Goal: Check status

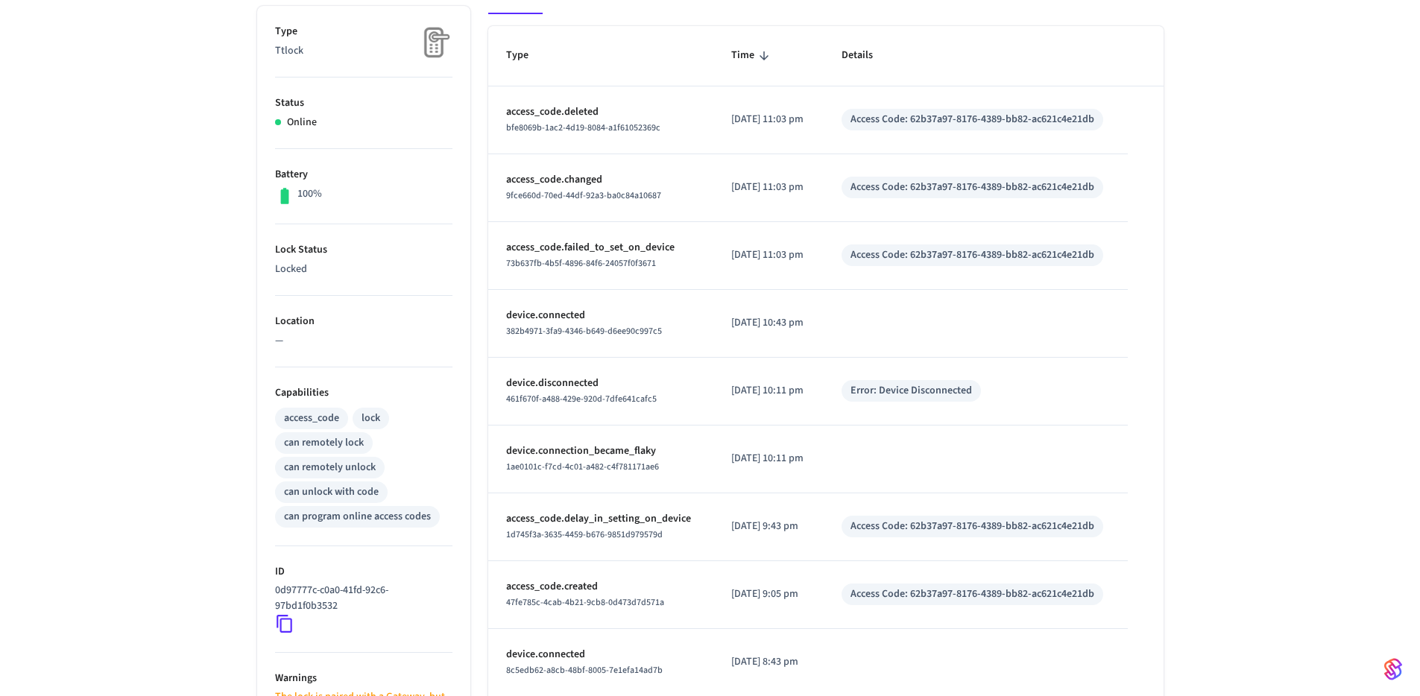
scroll to position [469, 0]
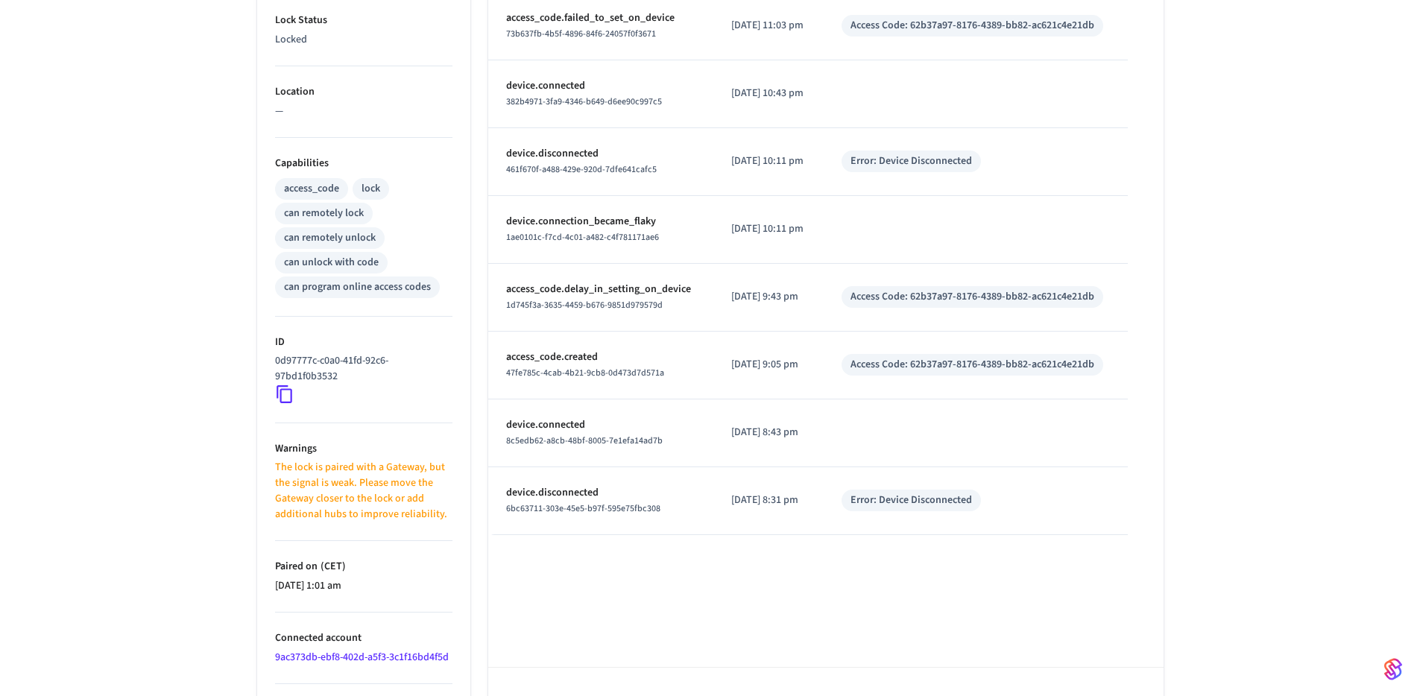
click at [288, 396] on icon at bounding box center [284, 394] width 19 height 19
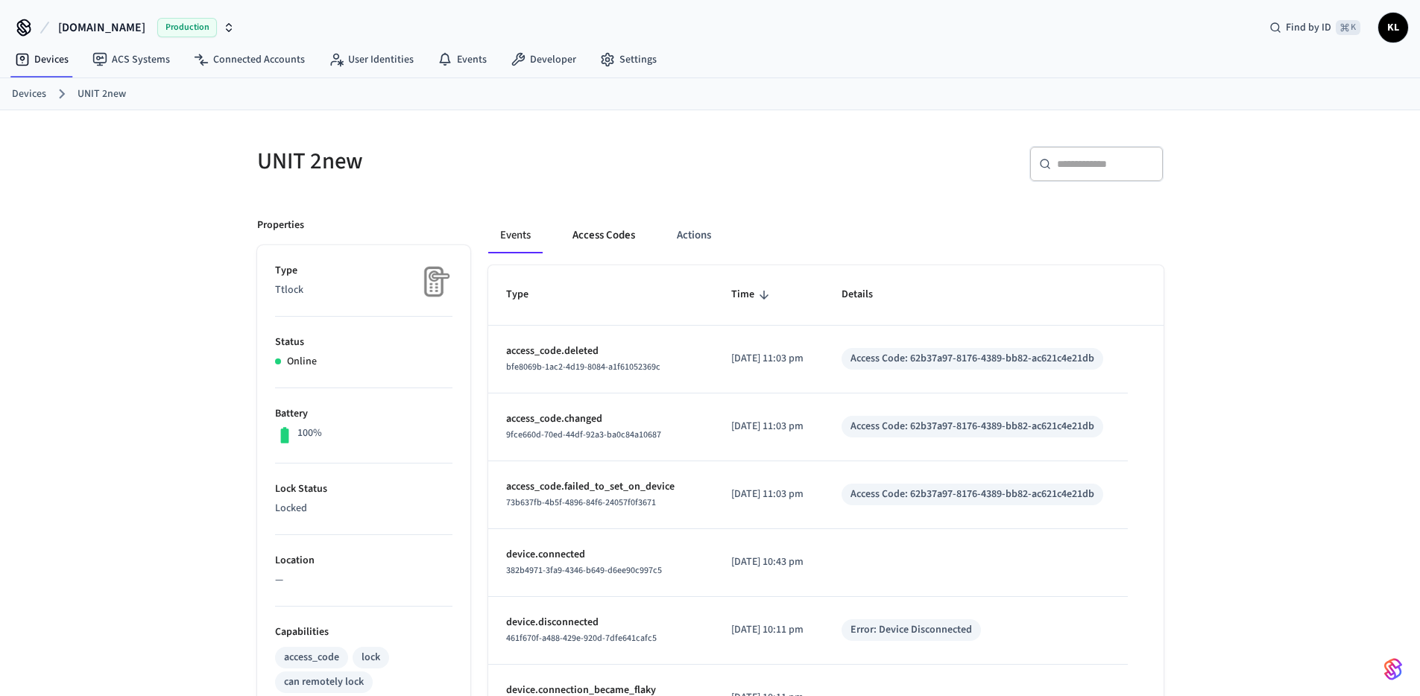
click at [587, 245] on button "Access Codes" at bounding box center [604, 236] width 86 height 36
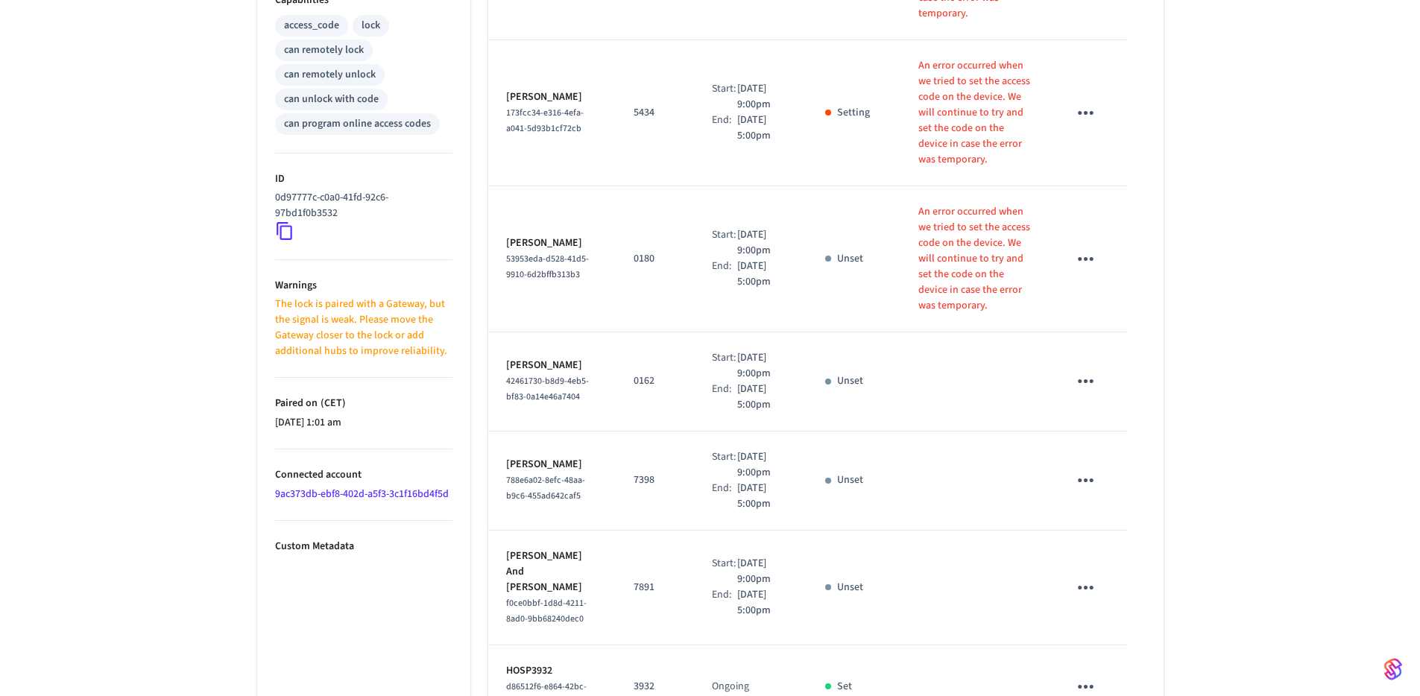
scroll to position [690, 0]
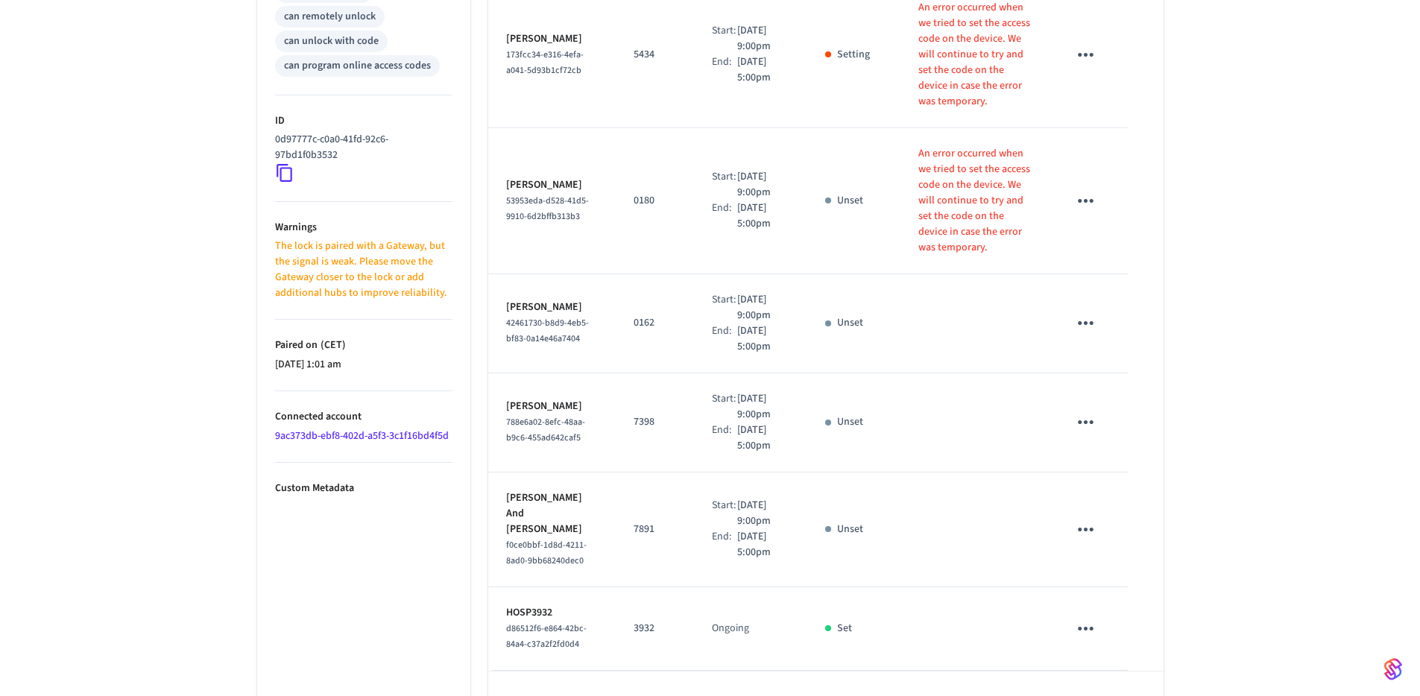
click at [411, 271] on p "The lock is paired with a Gateway, but the signal is weak. Please move the Gate…" at bounding box center [363, 270] width 177 height 63
